Goal: Task Accomplishment & Management: Complete application form

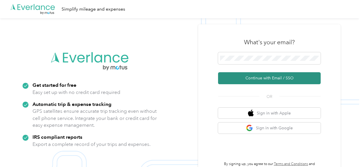
click at [261, 76] on button "Continue with Email / SSO" at bounding box center [269, 78] width 103 height 12
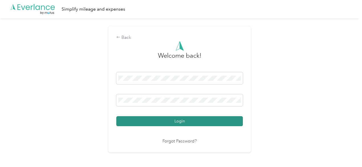
click at [179, 121] on button "Login" at bounding box center [179, 121] width 127 height 10
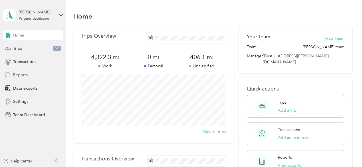
click at [24, 79] on div "Reports" at bounding box center [33, 75] width 60 height 10
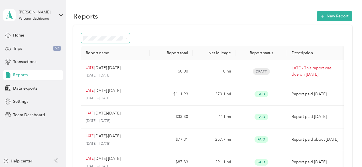
click at [126, 36] on span at bounding box center [126, 38] width 3 height 5
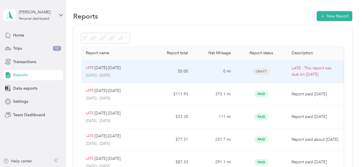
click at [154, 72] on td "$0.00" at bounding box center [171, 71] width 43 height 23
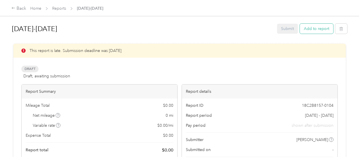
click at [308, 29] on button "Add to report" at bounding box center [316, 29] width 33 height 10
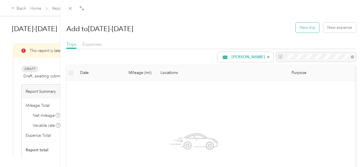
click at [300, 28] on button "New trip" at bounding box center [308, 28] width 24 height 10
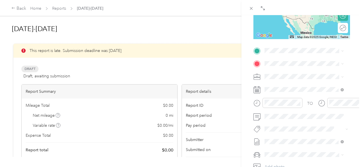
scroll to position [102, 0]
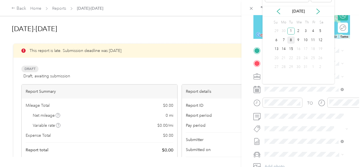
click at [290, 43] on div "8" at bounding box center [291, 40] width 7 height 7
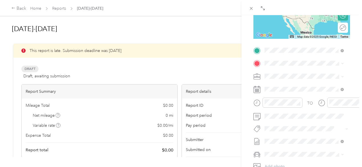
click at [285, 81] on span "[STREET_ADDRESS][PERSON_NAME][US_STATE]" at bounding box center [301, 82] width 53 height 11
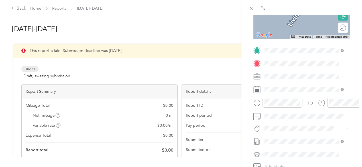
click at [291, 93] on span "[STREET_ADDRESS][US_STATE][US_STATE]" at bounding box center [303, 91] width 57 height 11
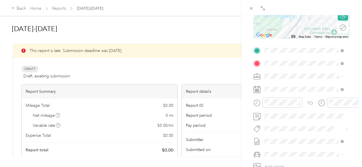
scroll to position [0, 0]
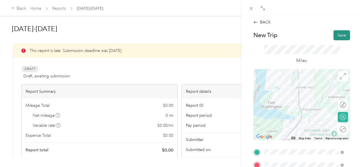
click at [340, 32] on button "Save" at bounding box center [342, 35] width 17 height 10
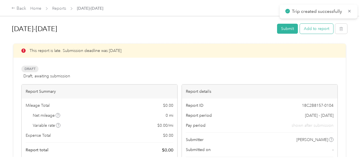
click at [316, 29] on button "Add to report" at bounding box center [316, 29] width 33 height 10
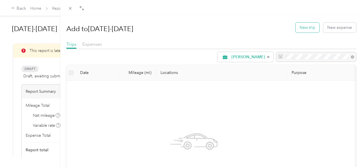
click at [306, 29] on button "New trip" at bounding box center [308, 28] width 24 height 10
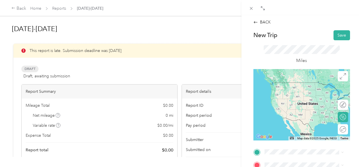
click at [299, 93] on div "safeway 1882 [STREET_ADDRESS][US_STATE][US_STATE]" at bounding box center [308, 88] width 66 height 18
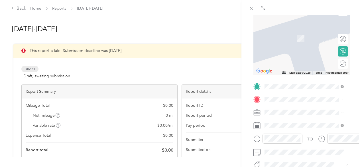
scroll to position [72, 0]
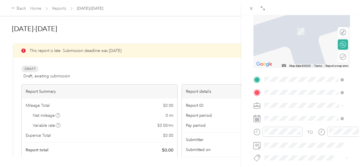
click at [299, 32] on span "[STREET_ADDRESS][US_STATE]" at bounding box center [303, 31] width 57 height 5
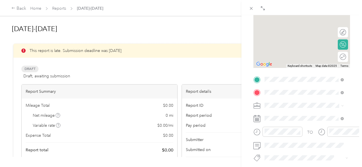
click at [299, 31] on span "[STREET_ADDRESS][US_STATE]" at bounding box center [303, 28] width 57 height 5
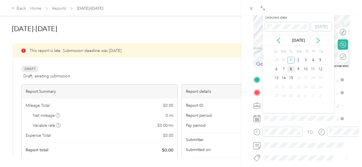
click at [290, 68] on div "8" at bounding box center [291, 69] width 7 height 7
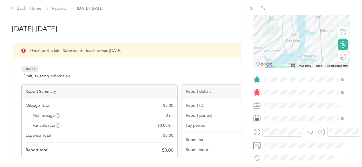
scroll to position [0, 0]
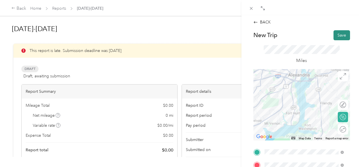
click at [338, 35] on button "Save" at bounding box center [342, 35] width 17 height 10
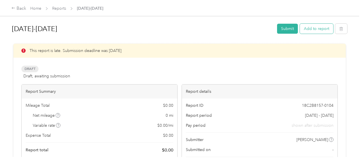
click at [317, 27] on button "Add to report" at bounding box center [316, 29] width 33 height 10
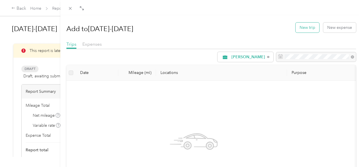
click at [308, 29] on button "New trip" at bounding box center [308, 28] width 24 height 10
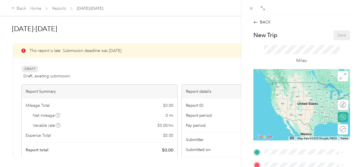
scroll to position [142, 0]
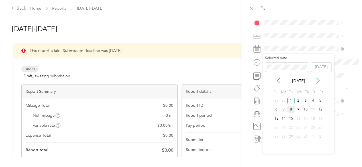
click at [292, 109] on div "8" at bounding box center [291, 109] width 7 height 7
click at [247, 67] on div "BACK New Trip Save This trip cannot be edited because it is either under review…" at bounding box center [302, 98] width 121 height 167
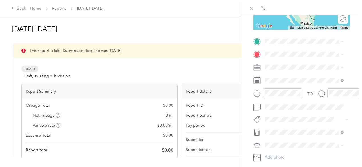
scroll to position [108, 0]
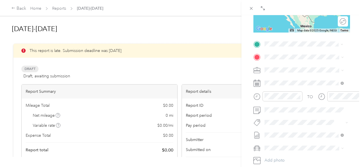
click at [293, 75] on div "giant [STREET_ADDRESS][US_STATE]" at bounding box center [303, 70] width 57 height 12
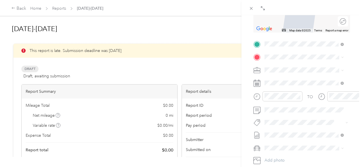
click at [295, 82] on div "safeway 1019 [STREET_ADDRESS][US_STATE]" at bounding box center [303, 81] width 57 height 12
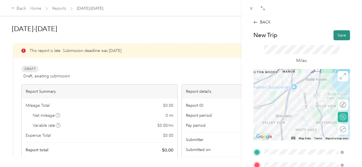
click at [341, 35] on button "Save" at bounding box center [342, 35] width 17 height 10
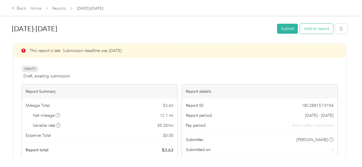
click at [316, 31] on button "Add to report" at bounding box center [316, 29] width 33 height 10
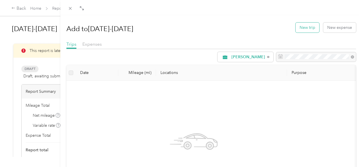
click at [311, 28] on button "New trip" at bounding box center [308, 28] width 24 height 10
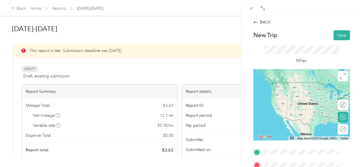
click at [296, 92] on span "[STREET_ADDRESS][US_STATE]" at bounding box center [303, 89] width 57 height 5
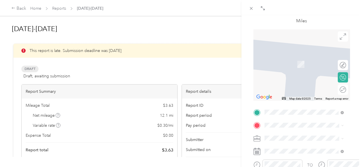
scroll to position [51, 0]
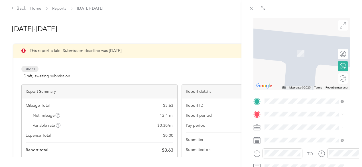
click at [308, 81] on div "TEAM Safeway Store [STREET_ADDRESS][PERSON_NAME]" at bounding box center [308, 73] width 66 height 20
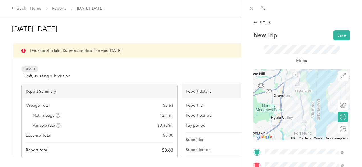
scroll to position [142, 0]
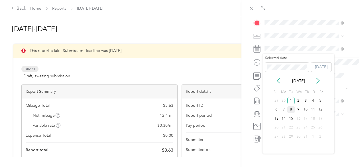
click at [291, 111] on div "8" at bounding box center [291, 109] width 7 height 7
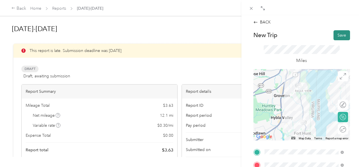
click at [340, 36] on button "Save" at bounding box center [342, 35] width 17 height 10
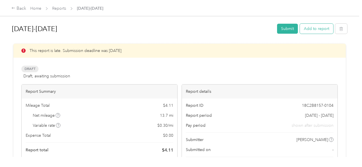
click at [314, 27] on button "Add to report" at bounding box center [316, 29] width 33 height 10
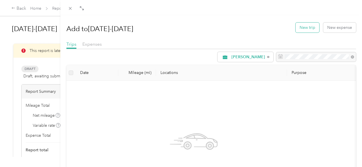
click at [303, 24] on button "New trip" at bounding box center [308, 28] width 24 height 10
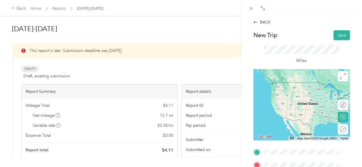
click at [305, 118] on div "TEAM Safeway Store [STREET_ADDRESS][PERSON_NAME]" at bounding box center [308, 112] width 66 height 20
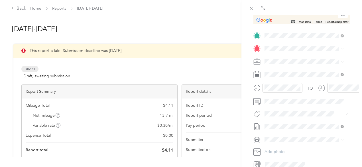
scroll to position [126, 0]
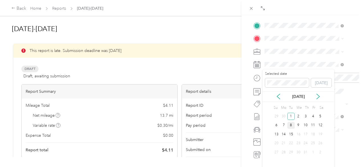
click at [291, 126] on div "8" at bounding box center [291, 125] width 7 height 7
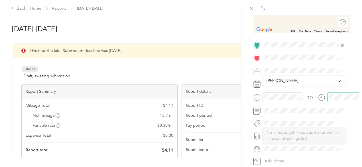
scroll to position [0, 0]
drag, startPoint x: 343, startPoint y: 77, endPoint x: 340, endPoint y: 93, distance: 16.8
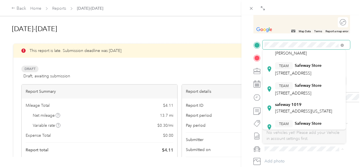
scroll to position [58, 0]
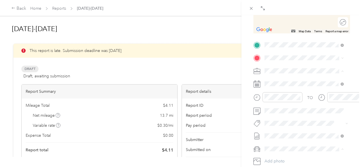
click at [309, 66] on div "TEAM Safeway Store [STREET_ADDRESS]" at bounding box center [298, 60] width 47 height 14
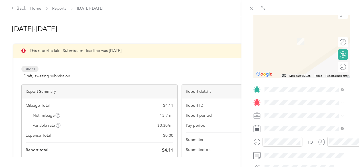
scroll to position [63, 0]
click at [289, 86] on span at bounding box center [307, 88] width 88 height 9
click at [284, 92] on span at bounding box center [307, 88] width 88 height 9
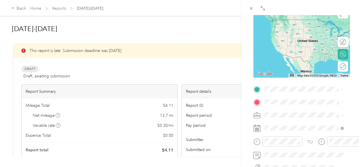
click at [325, 53] on div "TEAM Safeway Store [STREET_ADDRESS][PERSON_NAME]" at bounding box center [308, 49] width 66 height 20
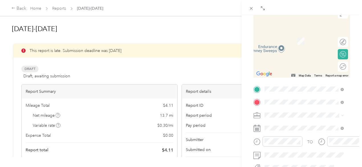
click at [314, 84] on div "TEAM Safeway Store" at bounding box center [298, 81] width 47 height 7
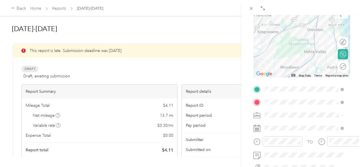
scroll to position [0, 0]
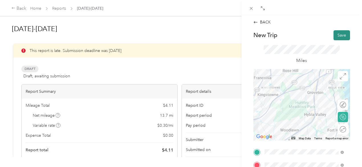
click at [342, 36] on button "Save" at bounding box center [342, 35] width 17 height 10
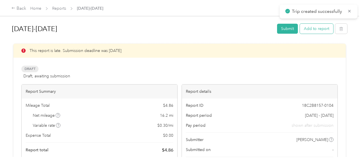
click at [314, 30] on button "Add to report" at bounding box center [316, 29] width 33 height 10
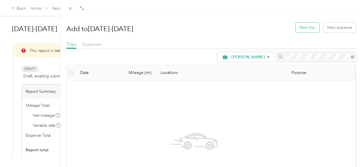
click at [307, 24] on button "New trip" at bounding box center [308, 28] width 24 height 10
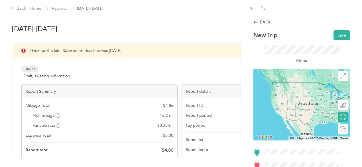
click at [301, 118] on span "[STREET_ADDRESS]" at bounding box center [293, 115] width 36 height 5
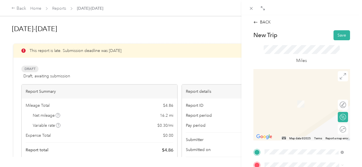
click at [296, 106] on span "[STREET_ADDRESS][PERSON_NAME][US_STATE][US_STATE]" at bounding box center [301, 106] width 53 height 17
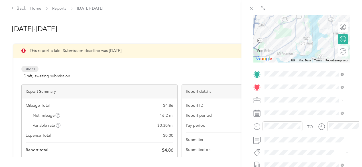
scroll to position [80, 0]
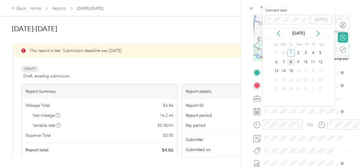
click at [290, 63] on div "8" at bounding box center [291, 62] width 7 height 7
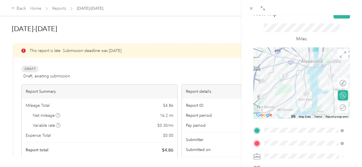
scroll to position [0, 0]
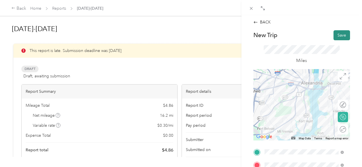
click at [337, 37] on button "Save" at bounding box center [342, 35] width 17 height 10
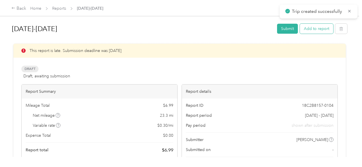
click at [320, 26] on button "Add to report" at bounding box center [316, 29] width 33 height 10
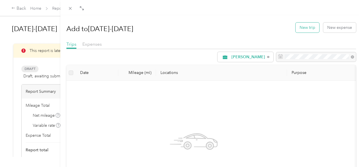
click at [308, 26] on button "New trip" at bounding box center [308, 28] width 24 height 10
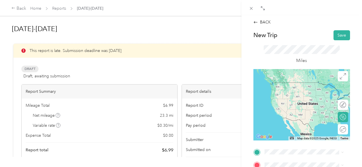
click at [295, 89] on span "[STREET_ADDRESS][PERSON_NAME][US_STATE][US_STATE]" at bounding box center [301, 95] width 53 height 17
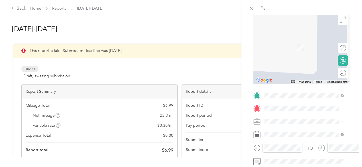
scroll to position [75, 0]
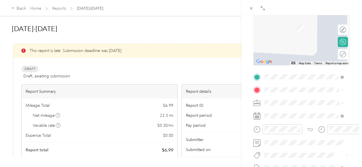
click at [288, 26] on div "home [STREET_ADDRESS][PERSON_NAME][US_STATE]" at bounding box center [308, 27] width 66 height 18
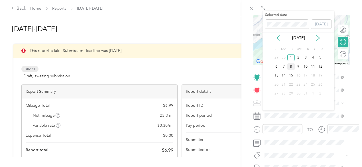
click at [290, 66] on div "8" at bounding box center [291, 66] width 7 height 7
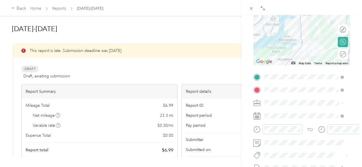
scroll to position [0, 0]
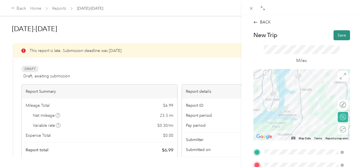
click at [335, 36] on button "Save" at bounding box center [342, 35] width 17 height 10
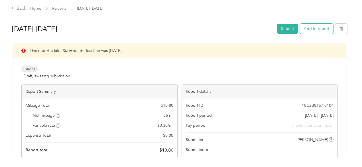
click at [317, 26] on button "Add to report" at bounding box center [316, 29] width 33 height 10
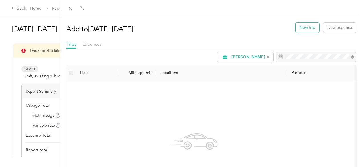
click at [303, 31] on button "New trip" at bounding box center [308, 28] width 24 height 10
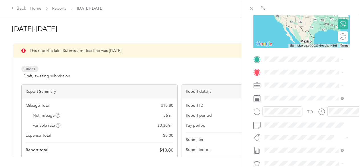
scroll to position [92, 0]
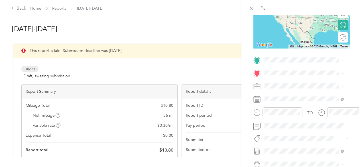
click at [276, 89] on div "Home [STREET_ADDRESS][PERSON_NAME][US_STATE]" at bounding box center [308, 87] width 66 height 18
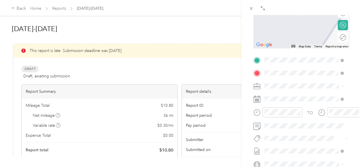
click at [291, 102] on div "safeway [STREET_ADDRESS][US_STATE]" at bounding box center [303, 99] width 57 height 12
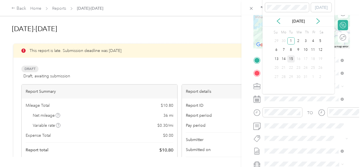
click at [289, 61] on div "15" at bounding box center [291, 58] width 7 height 7
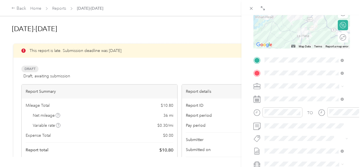
scroll to position [0, 0]
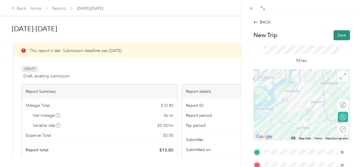
click at [338, 35] on button "Save" at bounding box center [342, 35] width 17 height 10
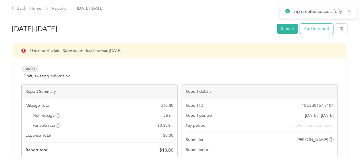
click at [314, 25] on button "Add to report" at bounding box center [316, 29] width 33 height 10
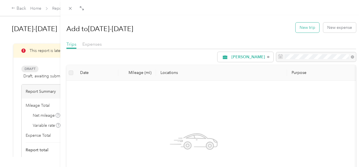
click at [310, 28] on button "New trip" at bounding box center [308, 28] width 24 height 10
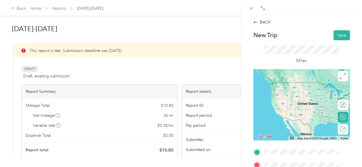
click at [304, 91] on div "safeway [STREET_ADDRESS][US_STATE]" at bounding box center [303, 85] width 57 height 12
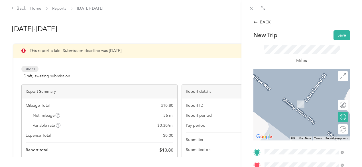
click at [304, 108] on span "[STREET_ADDRESS]" at bounding box center [293, 105] width 36 height 5
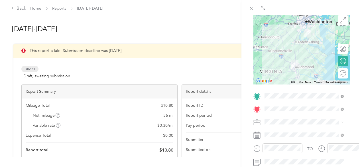
scroll to position [58, 0]
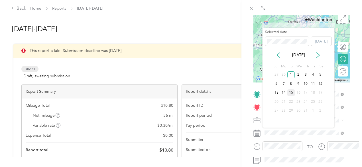
click at [292, 90] on div "15" at bounding box center [291, 92] width 7 height 7
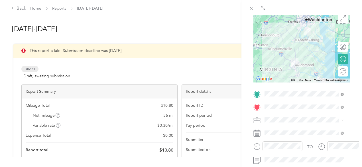
scroll to position [0, 0]
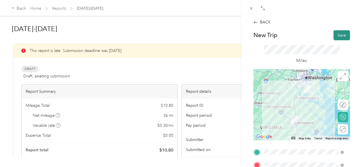
click at [341, 30] on button "Save" at bounding box center [342, 35] width 17 height 10
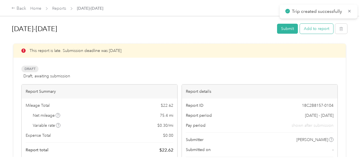
click at [323, 29] on button "Add to report" at bounding box center [316, 29] width 33 height 10
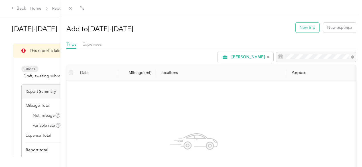
click at [309, 28] on button "New trip" at bounding box center [308, 28] width 24 height 10
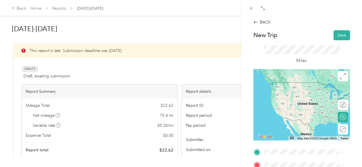
click at [307, 92] on div "TEAM Kroger Store [STREET_ADDRESS]" at bounding box center [297, 87] width 44 height 14
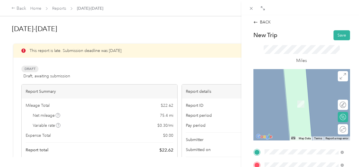
click at [297, 107] on div "Giant 339 [STREET_ADDRESS][US_STATE]" at bounding box center [303, 101] width 57 height 12
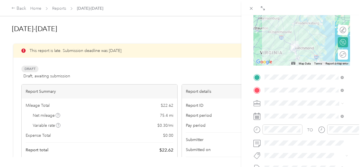
scroll to position [75, 0]
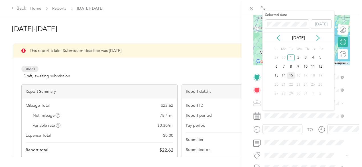
click at [292, 75] on div "15" at bounding box center [291, 75] width 7 height 7
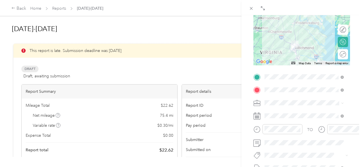
scroll to position [0, 0]
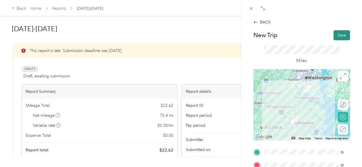
click at [336, 39] on button "Save" at bounding box center [342, 35] width 17 height 10
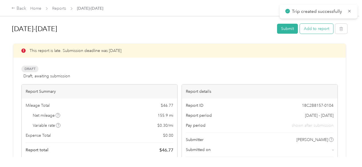
click at [316, 27] on button "Add to report" at bounding box center [316, 29] width 33 height 10
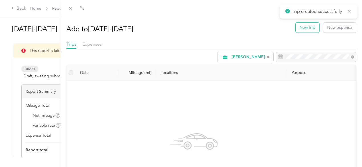
click at [301, 29] on button "New trip" at bounding box center [308, 28] width 24 height 10
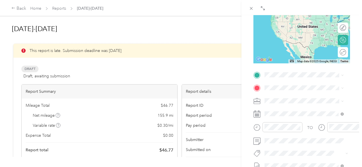
scroll to position [78, 0]
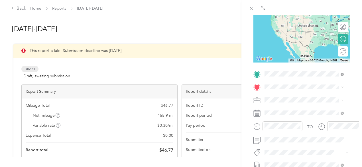
click at [291, 97] on div "Giant 339 [STREET_ADDRESS][US_STATE]" at bounding box center [303, 100] width 57 height 12
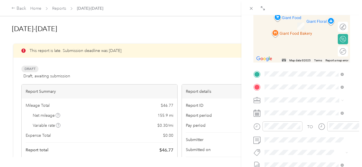
click at [289, 24] on span "[STREET_ADDRESS][PERSON_NAME][US_STATE]" at bounding box center [301, 28] width 53 height 11
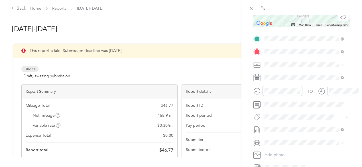
scroll to position [120, 0]
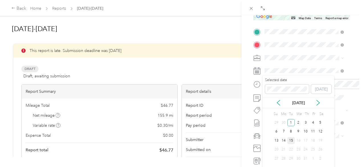
click at [294, 137] on div "15" at bounding box center [291, 140] width 7 height 7
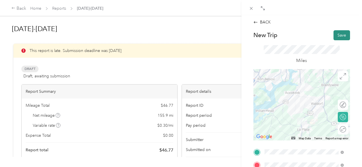
click at [343, 37] on button "Save" at bounding box center [342, 35] width 17 height 10
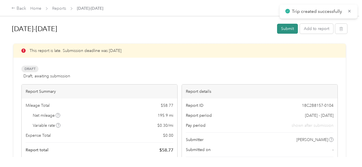
click at [287, 27] on button "Submit" at bounding box center [287, 29] width 21 height 10
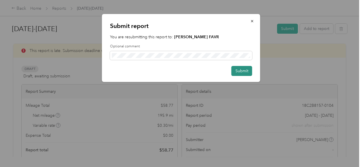
click at [239, 74] on button "Submit" at bounding box center [242, 71] width 21 height 10
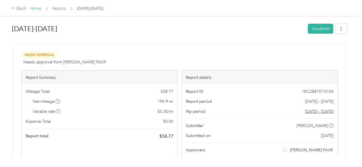
click at [36, 9] on link "Home" at bounding box center [35, 8] width 11 height 5
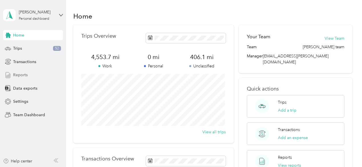
click at [19, 79] on div "Reports" at bounding box center [33, 75] width 60 height 10
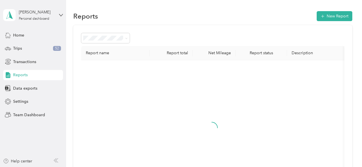
click at [19, 79] on div "Reports" at bounding box center [33, 75] width 60 height 10
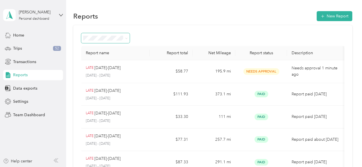
click at [128, 35] on span at bounding box center [125, 38] width 5 height 6
click at [124, 38] on span at bounding box center [125, 38] width 5 height 6
click at [130, 41] on span at bounding box center [105, 38] width 49 height 10
click at [125, 39] on icon at bounding box center [126, 38] width 3 height 3
click at [321, 14] on icon "button" at bounding box center [323, 16] width 6 height 6
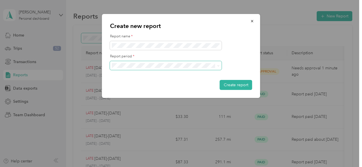
click at [219, 66] on icon at bounding box center [218, 65] width 3 height 3
click at [175, 118] on ol "[DATE] - [DATE] [DATE] - [DATE] [DATE] - [DATE] [DATE] - [DATE] [DATE] - [DATE]…" at bounding box center [166, 100] width 112 height 60
click at [217, 66] on span at bounding box center [217, 66] width 5 height 4
drag, startPoint x: 217, startPoint y: 66, endPoint x: 220, endPoint y: 66, distance: 3.1
click at [220, 66] on span at bounding box center [217, 66] width 5 height 4
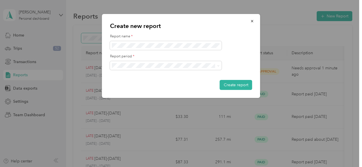
click at [220, 66] on icon at bounding box center [218, 65] width 3 height 3
click at [178, 114] on div "[DATE] - [DATE]" at bounding box center [166, 113] width 104 height 6
click at [232, 82] on button "Create report" at bounding box center [236, 85] width 33 height 10
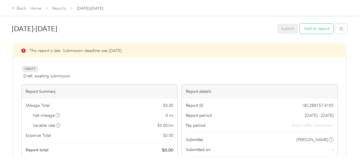
click at [318, 27] on button "Add to report" at bounding box center [316, 29] width 33 height 10
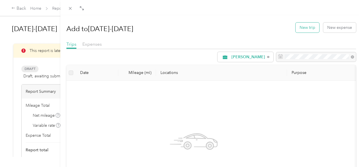
click at [305, 28] on button "New trip" at bounding box center [308, 28] width 24 height 10
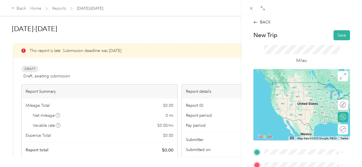
click at [316, 87] on div "home [STREET_ADDRESS][PERSON_NAME][US_STATE]" at bounding box center [308, 89] width 66 height 18
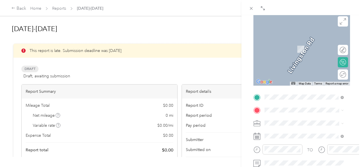
scroll to position [84, 0]
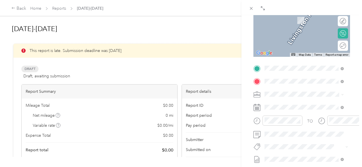
click at [300, 113] on div "giant [STREET_ADDRESS][PERSON_NAME][US_STATE]" at bounding box center [308, 110] width 66 height 18
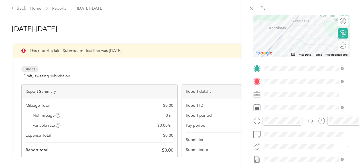
scroll to position [0, 0]
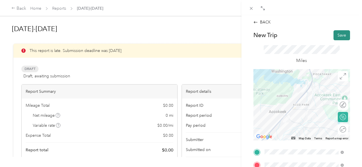
click at [340, 35] on button "Save" at bounding box center [342, 35] width 17 height 10
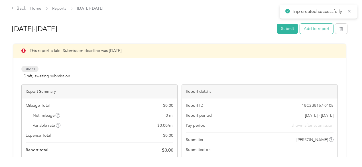
click at [316, 29] on button "Add to report" at bounding box center [316, 29] width 33 height 10
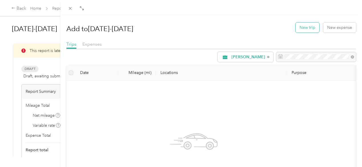
click at [308, 30] on button "New trip" at bounding box center [308, 28] width 24 height 10
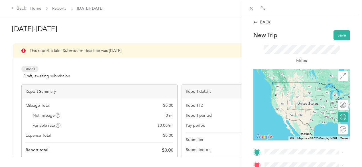
click at [300, 90] on span "[STREET_ADDRESS][PERSON_NAME][US_STATE]" at bounding box center [301, 90] width 53 height 11
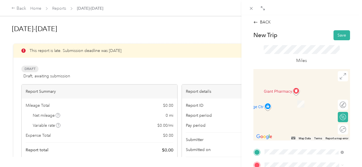
click at [301, 103] on div "giant [STREET_ADDRESS][PERSON_NAME][US_STATE]" at bounding box center [308, 103] width 66 height 18
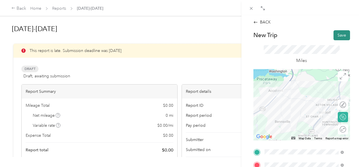
click at [341, 35] on button "Save" at bounding box center [342, 35] width 17 height 10
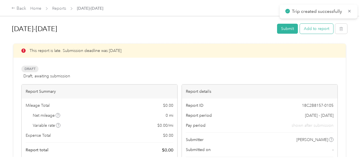
click at [320, 31] on button "Add to report" at bounding box center [316, 29] width 33 height 10
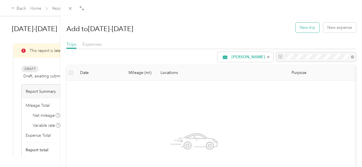
click at [313, 25] on button "New trip" at bounding box center [308, 28] width 24 height 10
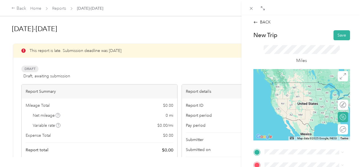
click at [295, 90] on div "giant [STREET_ADDRESS][PERSON_NAME][US_STATE]" at bounding box center [308, 88] width 66 height 18
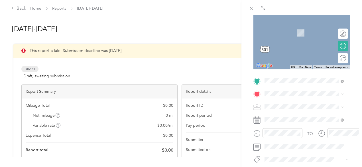
scroll to position [75, 0]
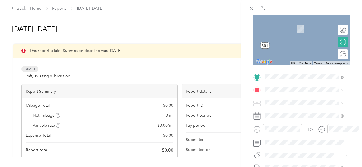
click at [296, 27] on span "[STREET_ADDRESS][PERSON_NAME][US_STATE]" at bounding box center [301, 31] width 53 height 11
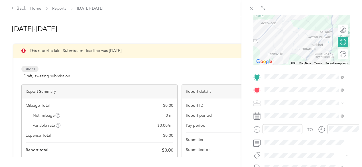
scroll to position [0, 0]
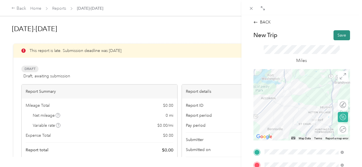
click at [337, 33] on button "Save" at bounding box center [342, 35] width 17 height 10
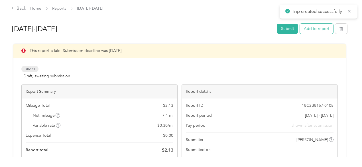
click at [315, 28] on button "Add to report" at bounding box center [316, 29] width 33 height 10
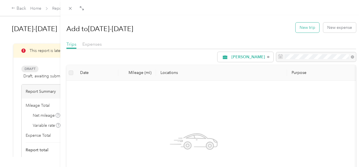
click at [314, 27] on button "New trip" at bounding box center [308, 28] width 24 height 10
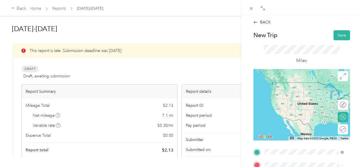
click at [292, 119] on span "[STREET_ADDRESS][PERSON_NAME][US_STATE]" at bounding box center [301, 113] width 53 height 11
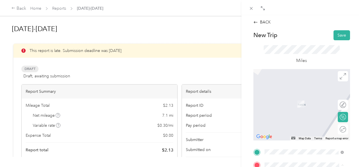
click at [255, 51] on div "Miles" at bounding box center [302, 54] width 97 height 29
click at [295, 108] on span "[STREET_ADDRESS]" at bounding box center [293, 105] width 36 height 5
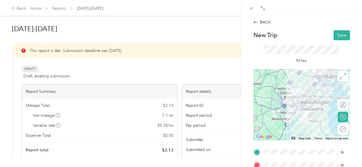
scroll to position [142, 0]
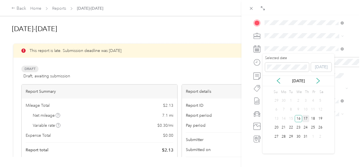
click at [305, 117] on div "17" at bounding box center [306, 118] width 7 height 7
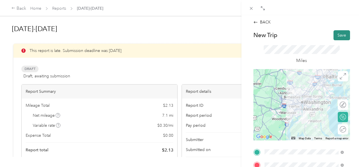
click at [337, 31] on button "Save" at bounding box center [342, 35] width 17 height 10
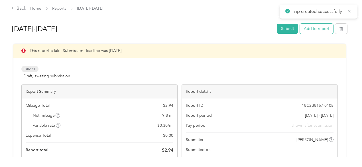
click at [314, 28] on button "Add to report" at bounding box center [316, 29] width 33 height 10
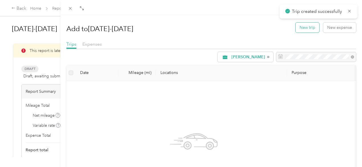
click at [306, 28] on button "New trip" at bounding box center [308, 28] width 24 height 10
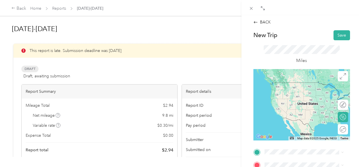
click at [287, 114] on span "[STREET_ADDRESS]" at bounding box center [293, 111] width 36 height 5
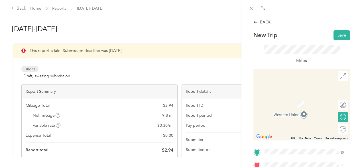
click at [296, 109] on li "TEAM Giant [STREET_ADDRESS]" at bounding box center [304, 99] width 83 height 20
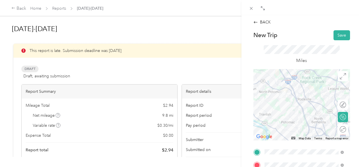
scroll to position [142, 0]
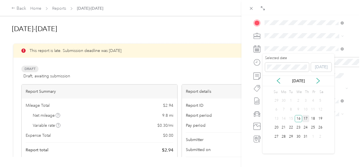
click at [307, 120] on div "17" at bounding box center [306, 118] width 7 height 7
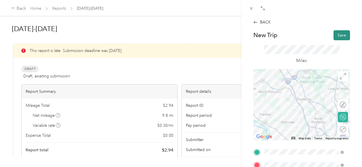
click at [336, 39] on button "Save" at bounding box center [342, 35] width 17 height 10
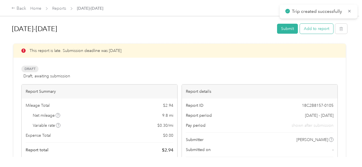
click at [312, 28] on button "Add to report" at bounding box center [316, 29] width 33 height 10
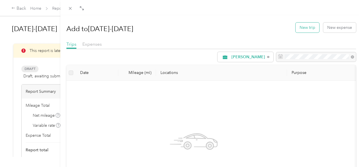
click at [306, 30] on button "New trip" at bounding box center [308, 28] width 24 height 10
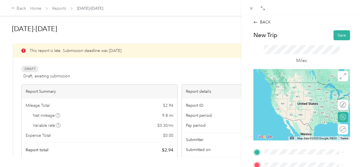
click at [298, 94] on div "TEAM Giant [STREET_ADDRESS]" at bounding box center [304, 86] width 75 height 16
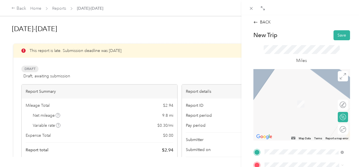
click at [292, 102] on span "[STREET_ADDRESS][US_STATE][US_STATE]" at bounding box center [303, 104] width 57 height 11
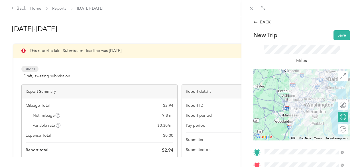
click at [357, 134] on div "BACK New Trip Save This trip cannot be edited because it is either under review…" at bounding box center [302, 98] width 121 height 167
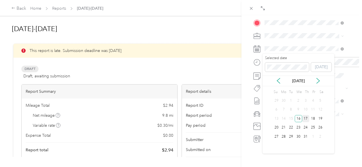
click at [305, 118] on div "17" at bounding box center [306, 118] width 7 height 7
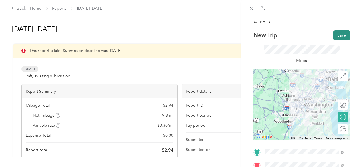
click at [340, 34] on button "Save" at bounding box center [342, 35] width 17 height 10
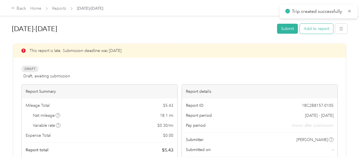
click at [322, 30] on button "Add to report" at bounding box center [316, 29] width 33 height 10
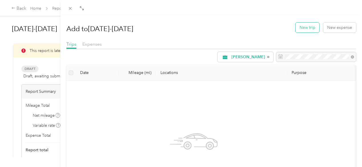
click at [307, 29] on button "New trip" at bounding box center [308, 28] width 24 height 10
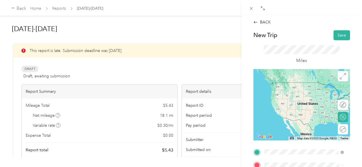
click at [291, 96] on span "[STREET_ADDRESS][US_STATE][US_STATE]" at bounding box center [303, 93] width 57 height 11
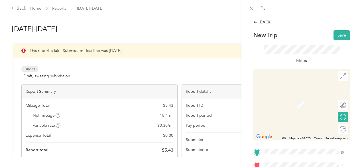
click at [294, 100] on div "home [STREET_ADDRESS][PERSON_NAME][US_STATE]" at bounding box center [308, 101] width 66 height 18
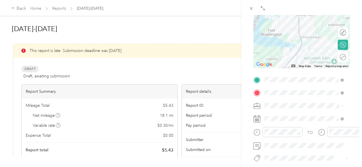
scroll to position [85, 0]
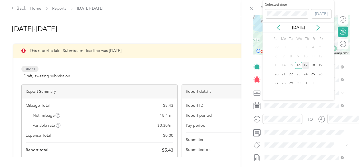
click at [307, 66] on div "17" at bounding box center [306, 65] width 7 height 7
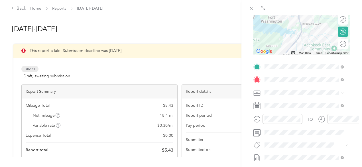
scroll to position [0, 0]
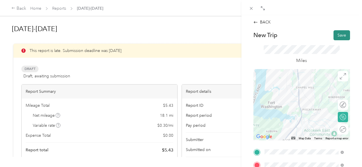
click at [336, 35] on button "Save" at bounding box center [342, 35] width 17 height 10
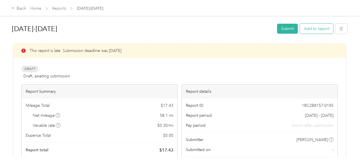
click at [320, 28] on button "Add to report" at bounding box center [316, 29] width 33 height 10
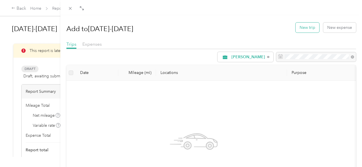
click at [299, 26] on button "New trip" at bounding box center [308, 28] width 24 height 10
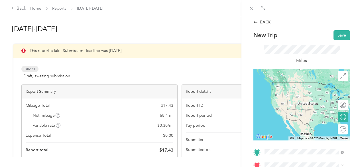
click at [298, 94] on div "home [STREET_ADDRESS][PERSON_NAME][US_STATE]" at bounding box center [308, 91] width 66 height 18
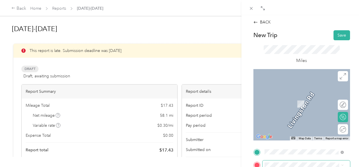
click at [307, 162] on span at bounding box center [307, 164] width 88 height 9
click at [310, 94] on div "giant [STREET_ADDRESS][PERSON_NAME][US_STATE][US_STATE]" at bounding box center [304, 104] width 75 height 26
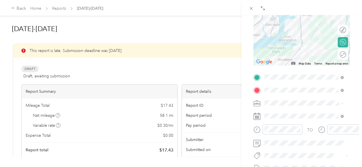
scroll to position [79, 0]
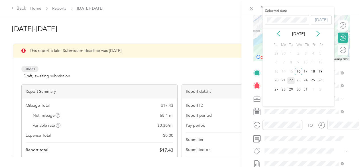
click at [292, 80] on div "22" at bounding box center [291, 80] width 7 height 7
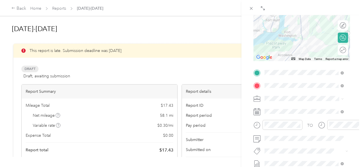
scroll to position [0, 0]
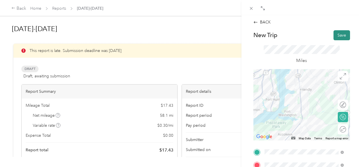
click at [342, 33] on button "Save" at bounding box center [342, 35] width 17 height 10
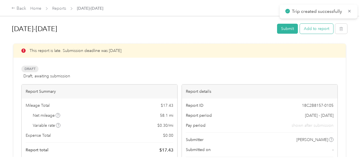
click at [319, 27] on button "Add to report" at bounding box center [316, 29] width 33 height 10
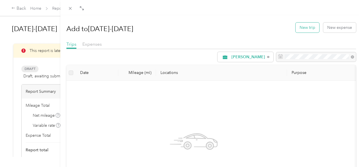
click at [304, 25] on button "New trip" at bounding box center [308, 28] width 24 height 10
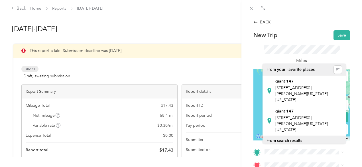
drag, startPoint x: 293, startPoint y: 106, endPoint x: 294, endPoint y: 88, distance: 18.1
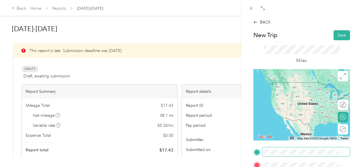
click at [291, 152] on span at bounding box center [307, 151] width 88 height 9
click at [298, 91] on span "[STREET_ADDRESS][PERSON_NAME][US_STATE][US_STATE]" at bounding box center [301, 96] width 53 height 17
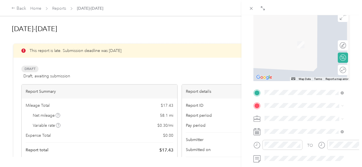
scroll to position [67, 0]
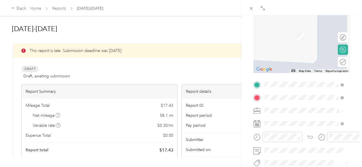
click at [305, 41] on div "TEAM Giant [STREET_ADDRESS]" at bounding box center [293, 34] width 36 height 14
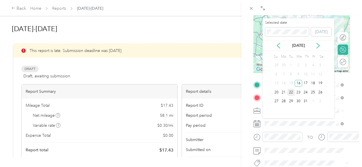
click at [292, 93] on div "22" at bounding box center [291, 92] width 7 height 7
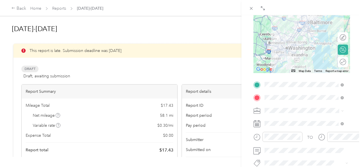
scroll to position [0, 0]
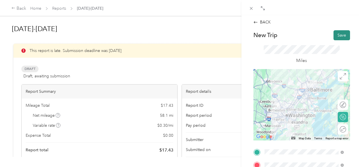
click at [338, 36] on button "Save" at bounding box center [342, 35] width 17 height 10
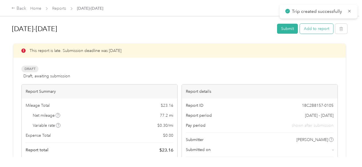
click at [314, 27] on button "Add to report" at bounding box center [316, 29] width 33 height 10
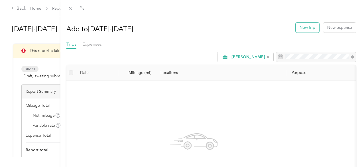
click at [305, 28] on button "New trip" at bounding box center [308, 28] width 24 height 10
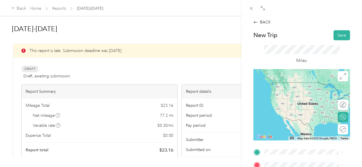
click at [304, 85] on div "TEAM Giant" at bounding box center [293, 85] width 36 height 7
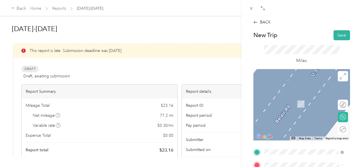
click at [301, 102] on span "[STREET_ADDRESS][PERSON_NAME][US_STATE]" at bounding box center [301, 105] width 53 height 11
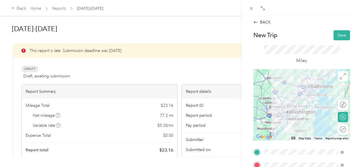
scroll to position [142, 0]
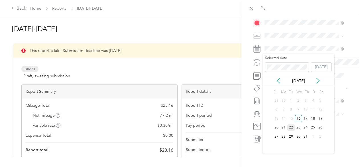
click at [289, 125] on div "22" at bounding box center [291, 127] width 7 height 7
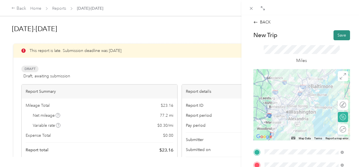
click at [338, 33] on button "Save" at bounding box center [342, 35] width 17 height 10
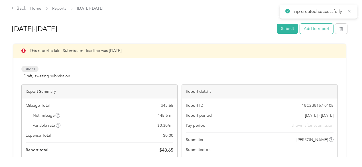
click at [308, 27] on button "Add to report" at bounding box center [316, 29] width 33 height 10
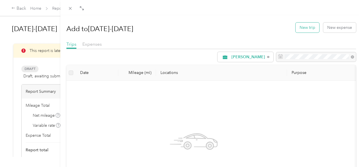
click at [304, 30] on button "New trip" at bounding box center [308, 28] width 24 height 10
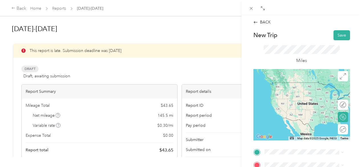
click at [290, 98] on li "giant [STREET_ADDRESS][PERSON_NAME][US_STATE]" at bounding box center [304, 90] width 83 height 24
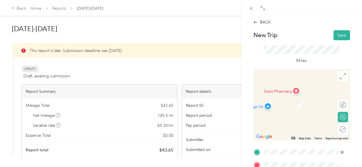
click at [122, 25] on div "BACK New Trip Save This trip cannot be edited because it is either under review…" at bounding box center [181, 83] width 362 height 167
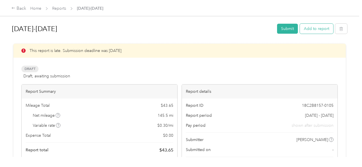
click at [313, 29] on button "Add to report" at bounding box center [316, 29] width 33 height 10
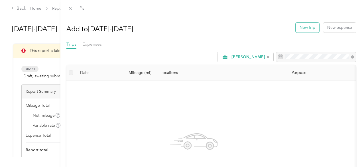
click at [306, 27] on button "New trip" at bounding box center [308, 28] width 24 height 10
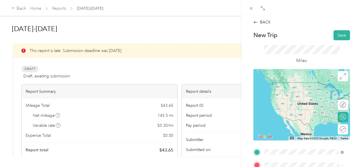
click at [302, 84] on div "giant [STREET_ADDRESS][PERSON_NAME][US_STATE]" at bounding box center [308, 91] width 66 height 18
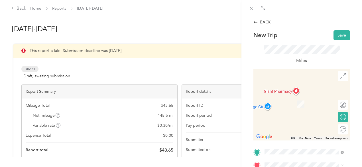
click at [299, 103] on span "[STREET_ADDRESS][PERSON_NAME][US_STATE]" at bounding box center [301, 106] width 53 height 11
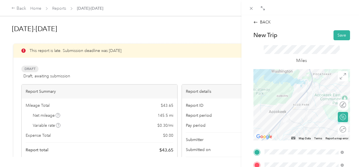
scroll to position [142, 0]
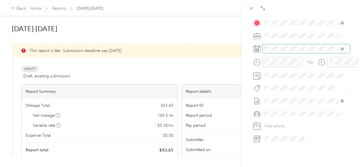
click at [299, 45] on span at bounding box center [307, 48] width 88 height 9
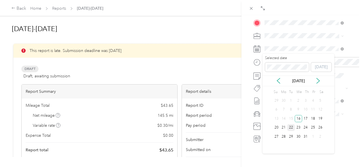
click at [292, 125] on div "22" at bounding box center [291, 127] width 7 height 7
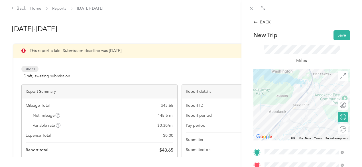
click at [339, 29] on div "BACK New Trip Save This trip cannot be edited because it is either under review…" at bounding box center [302, 152] width 109 height 266
click at [336, 36] on button "Save" at bounding box center [342, 35] width 17 height 10
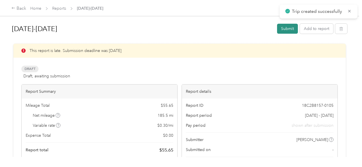
click at [291, 28] on button "Submit" at bounding box center [287, 29] width 21 height 10
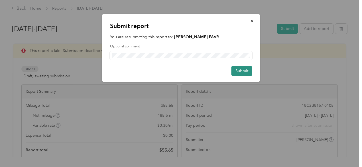
click at [245, 70] on button "Submit" at bounding box center [242, 71] width 21 height 10
